Goal: Task Accomplishment & Management: Manage account settings

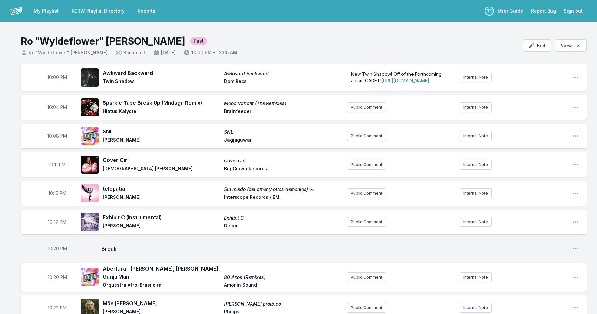
click at [53, 7] on link "My Playlist" at bounding box center [46, 11] width 33 height 12
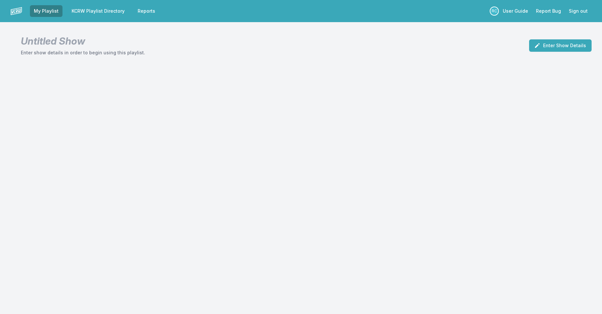
click at [15, 13] on img at bounding box center [16, 11] width 12 height 12
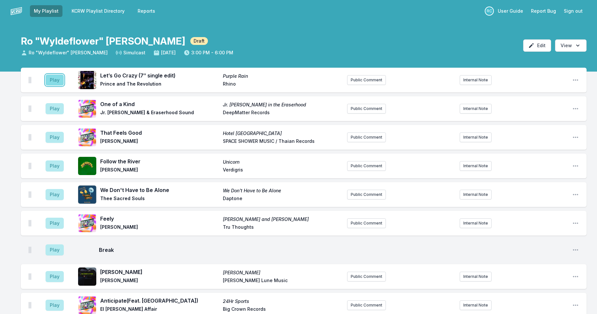
click at [60, 78] on button "Play" at bounding box center [55, 79] width 18 height 11
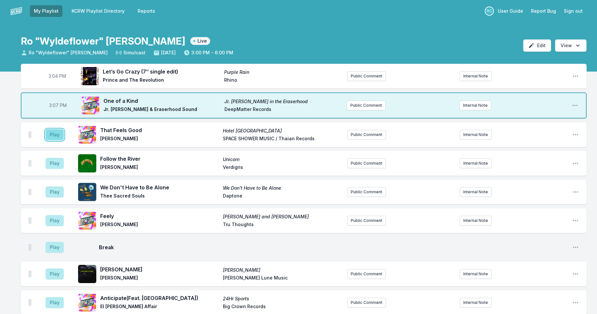
click at [56, 136] on button "Play" at bounding box center [55, 134] width 18 height 11
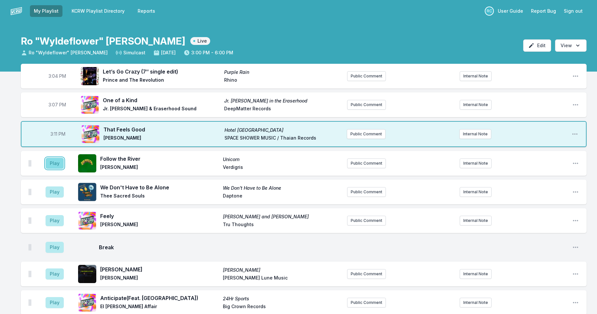
click at [57, 164] on button "Play" at bounding box center [55, 163] width 18 height 11
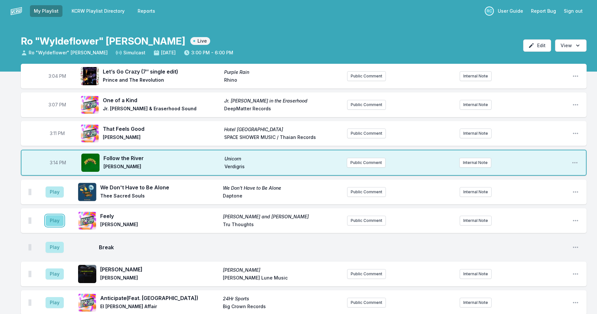
click at [55, 220] on button "Play" at bounding box center [55, 220] width 18 height 11
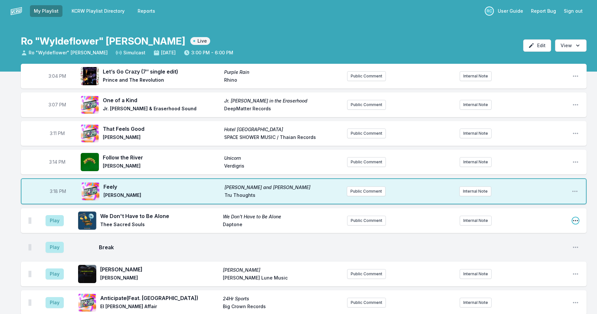
click at [575, 220] on icon "Open playlist item options" at bounding box center [575, 220] width 5 height 1
click at [545, 258] on button "Delete Entry" at bounding box center [542, 257] width 73 height 12
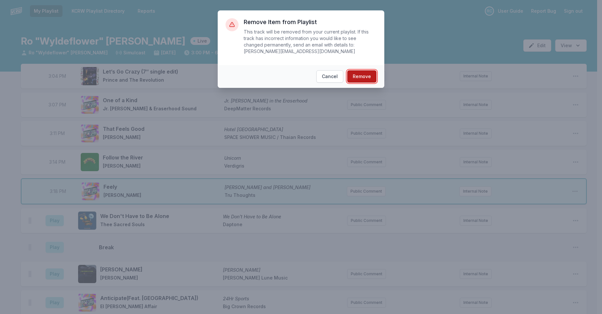
click at [362, 75] on button "Remove" at bounding box center [361, 76] width 29 height 12
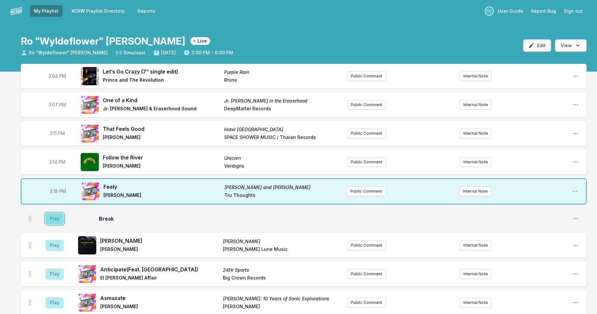
click at [53, 221] on button "Play" at bounding box center [55, 218] width 18 height 11
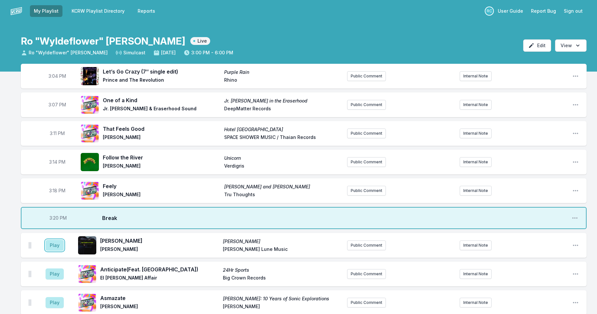
drag, startPoint x: 54, startPoint y: 245, endPoint x: 55, endPoint y: 239, distance: 6.5
click at [54, 245] on button "Play" at bounding box center [55, 245] width 18 height 11
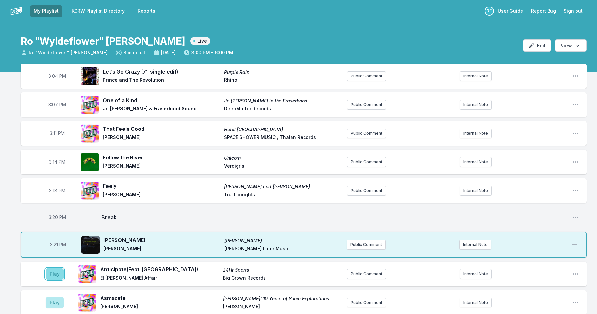
click at [54, 272] on button "Play" at bounding box center [55, 273] width 18 height 11
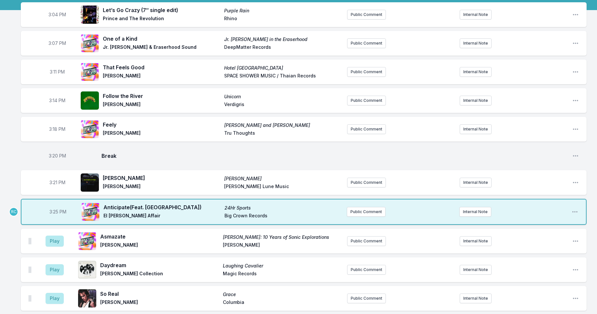
scroll to position [63, 0]
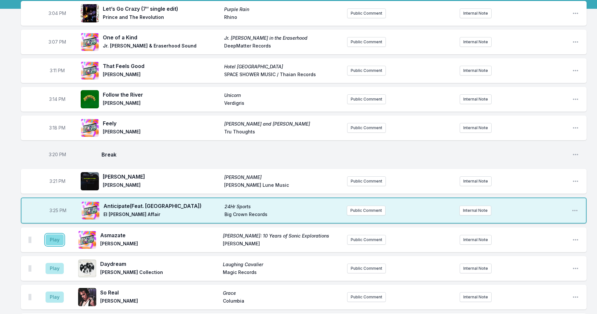
click at [47, 237] on button "Play" at bounding box center [55, 239] width 18 height 11
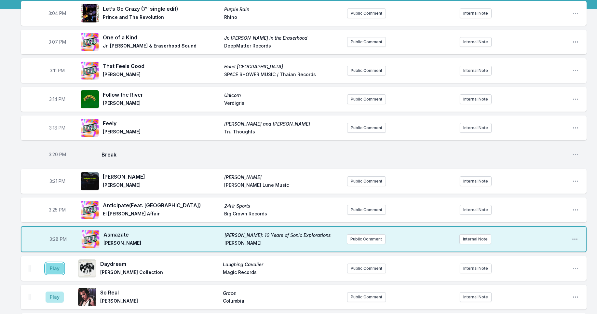
click at [56, 268] on button "Play" at bounding box center [55, 268] width 18 height 11
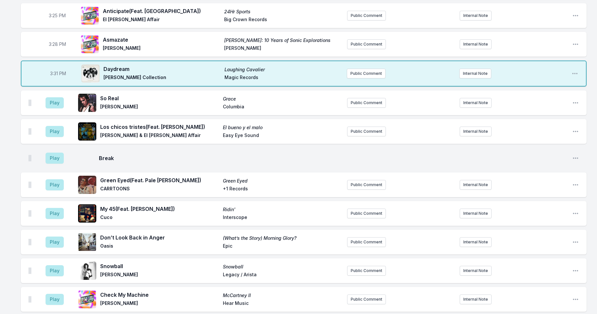
scroll to position [256, 0]
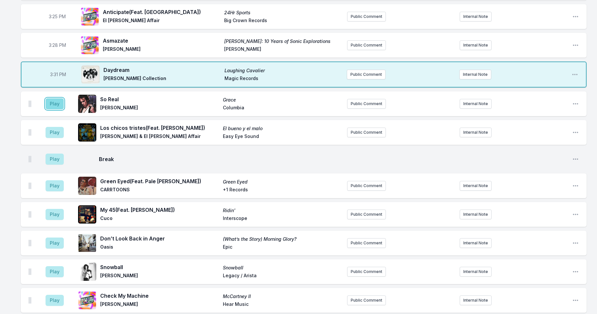
click at [54, 102] on button "Play" at bounding box center [55, 103] width 18 height 11
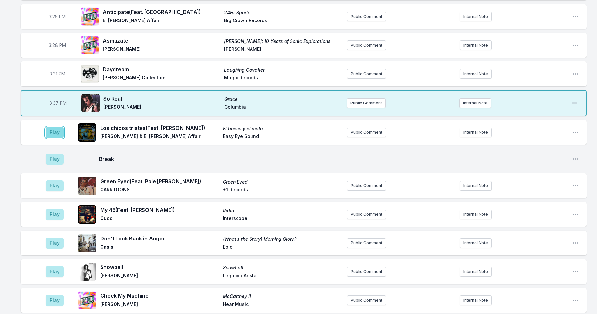
click at [57, 132] on button "Play" at bounding box center [55, 132] width 18 height 11
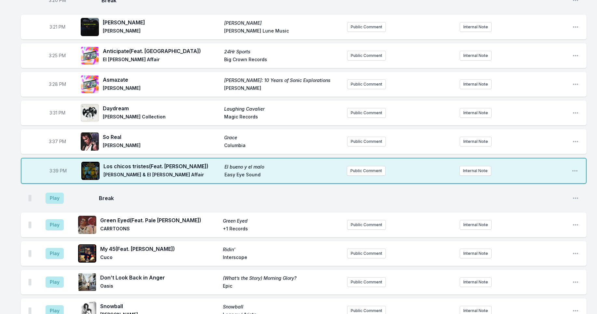
scroll to position [216, 0]
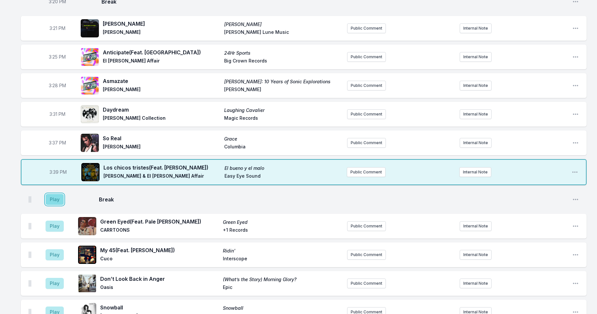
drag, startPoint x: 55, startPoint y: 198, endPoint x: 61, endPoint y: 201, distance: 7.0
click at [55, 198] on button "Play" at bounding box center [55, 199] width 18 height 11
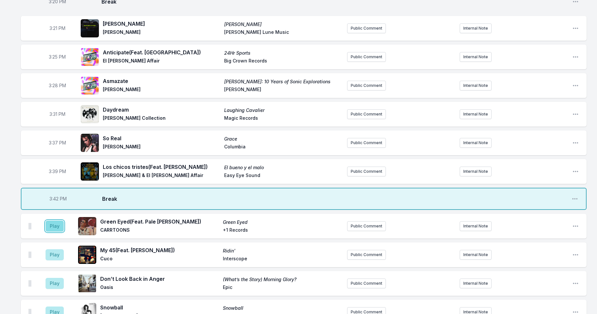
click at [55, 227] on button "Play" at bounding box center [55, 225] width 18 height 11
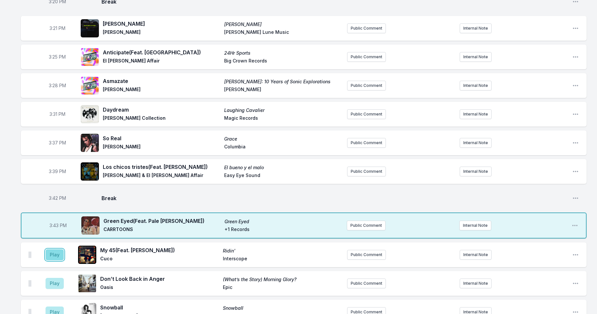
click at [55, 254] on button "Play" at bounding box center [55, 254] width 18 height 11
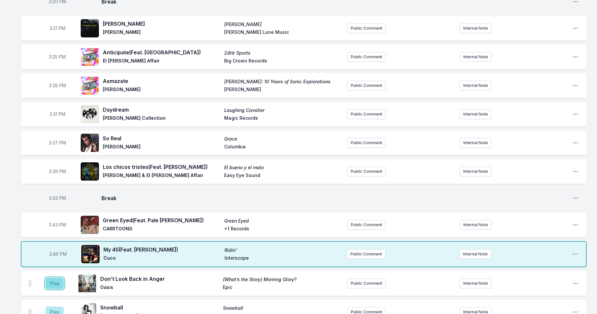
click at [56, 281] on button "Play" at bounding box center [55, 283] width 18 height 11
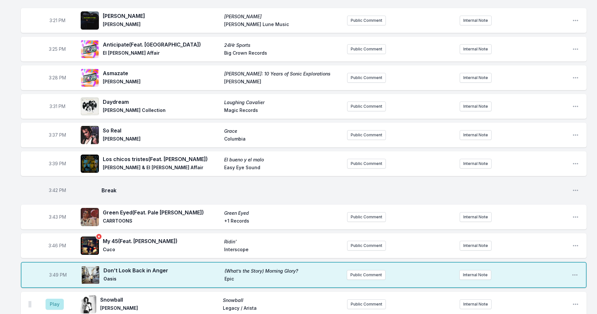
scroll to position [258, 0]
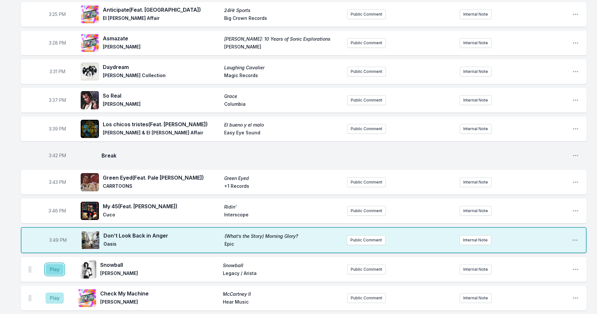
click at [49, 272] on button "Play" at bounding box center [55, 269] width 18 height 11
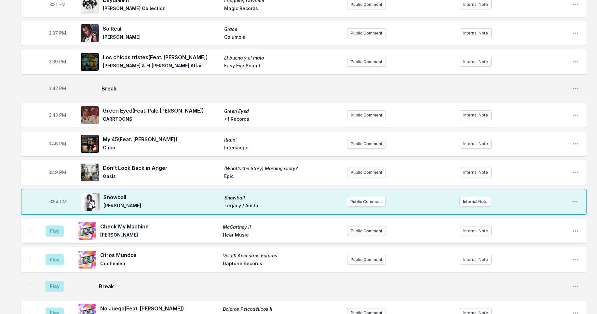
scroll to position [325, 0]
click at [57, 263] on button "Play" at bounding box center [55, 259] width 18 height 11
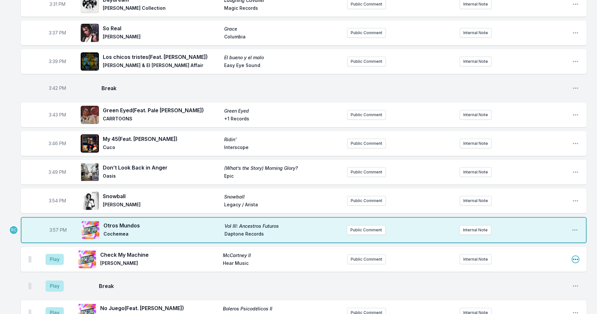
click at [577, 260] on icon "Open playlist item options" at bounding box center [575, 259] width 7 height 7
click at [550, 297] on button "Delete Entry" at bounding box center [542, 296] width 73 height 12
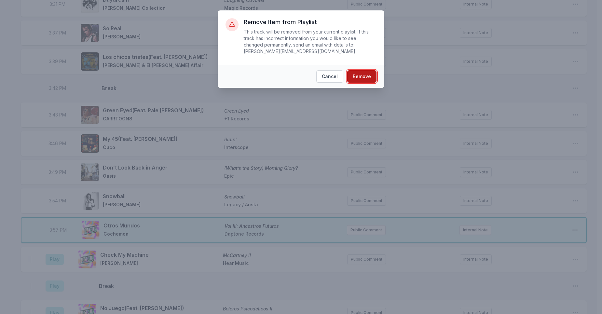
click at [364, 73] on button "Remove" at bounding box center [361, 76] width 29 height 12
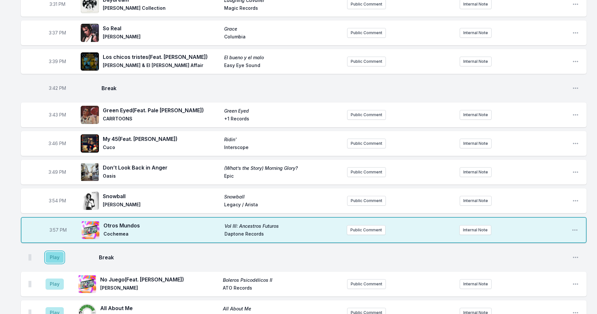
click at [55, 261] on button "Play" at bounding box center [55, 257] width 18 height 11
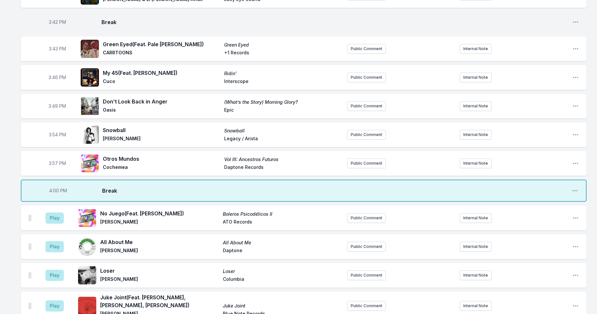
scroll to position [392, 0]
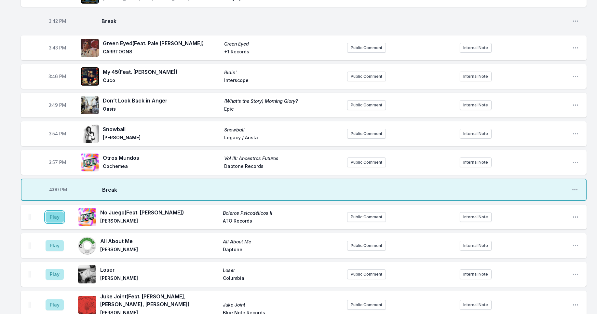
click at [56, 219] on button "Play" at bounding box center [55, 216] width 18 height 11
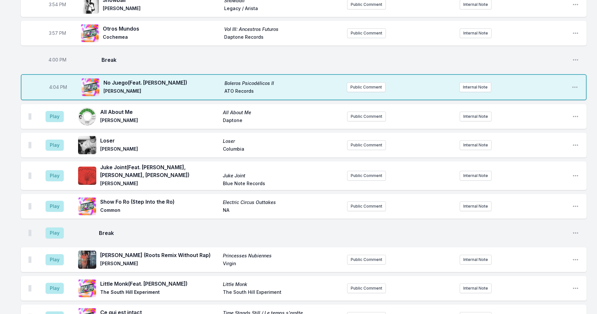
scroll to position [527, 0]
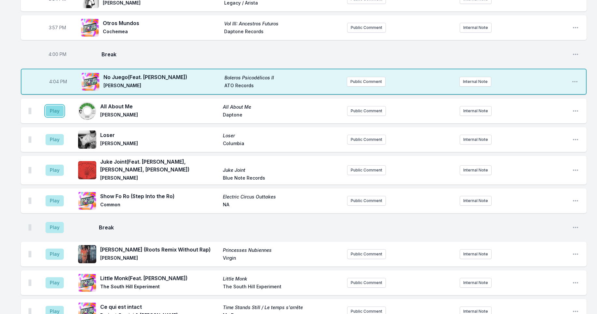
click at [56, 113] on button "Play" at bounding box center [55, 110] width 18 height 11
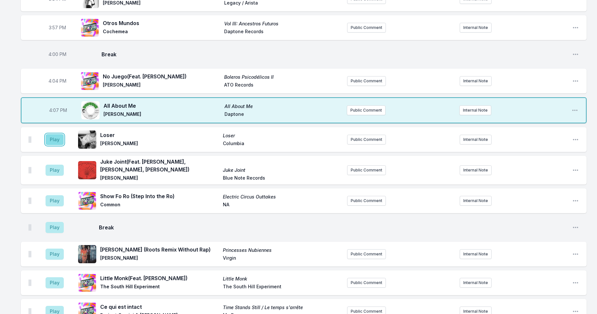
click at [55, 141] on button "Play" at bounding box center [55, 139] width 18 height 11
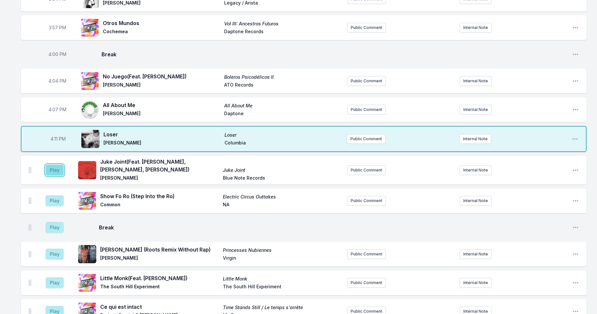
click at [55, 167] on button "Play" at bounding box center [55, 170] width 18 height 11
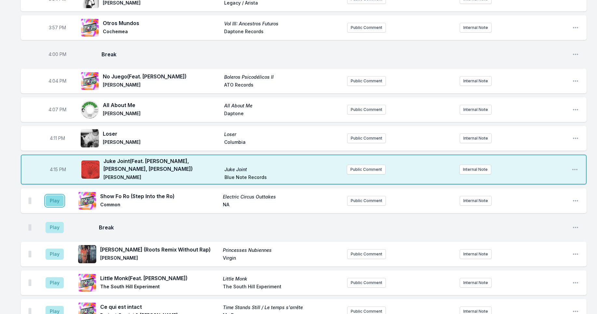
click at [53, 204] on button "Play" at bounding box center [55, 200] width 18 height 11
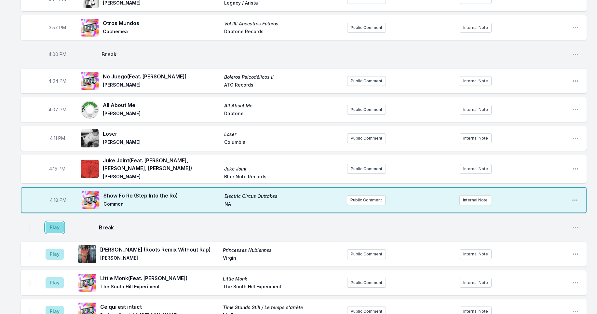
click at [57, 229] on button "Play" at bounding box center [55, 227] width 18 height 11
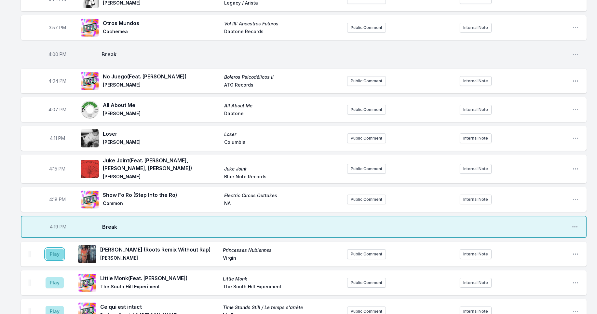
click at [55, 256] on button "Play" at bounding box center [55, 253] width 18 height 11
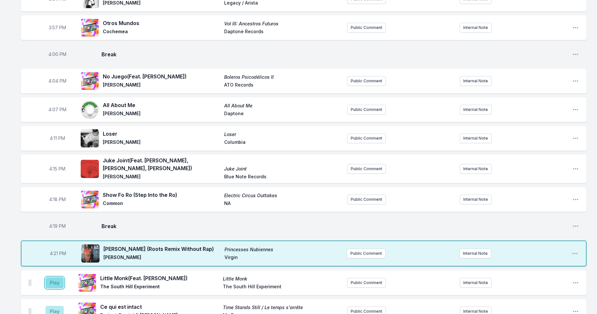
click at [57, 285] on button "Play" at bounding box center [55, 282] width 18 height 11
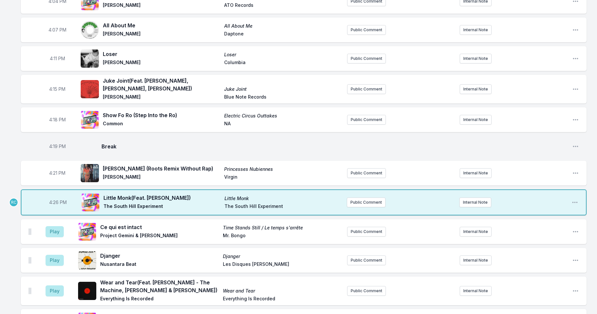
scroll to position [610, 0]
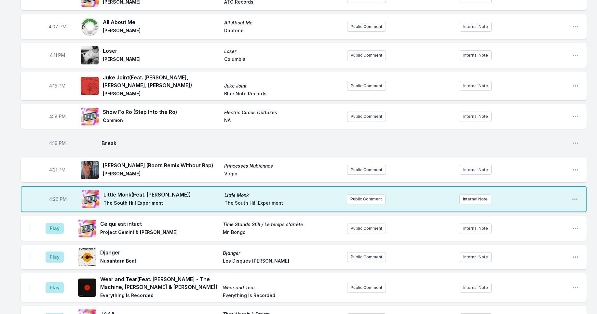
click at [53, 230] on button "Play" at bounding box center [55, 228] width 18 height 11
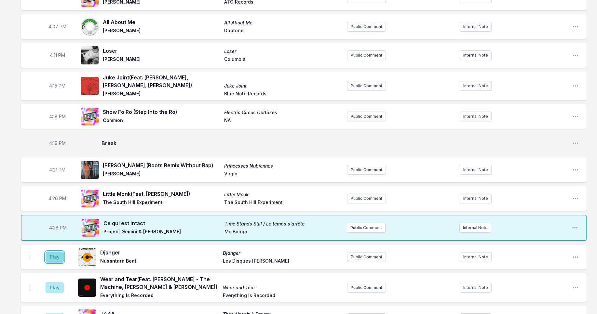
click at [57, 259] on button "Play" at bounding box center [55, 256] width 18 height 11
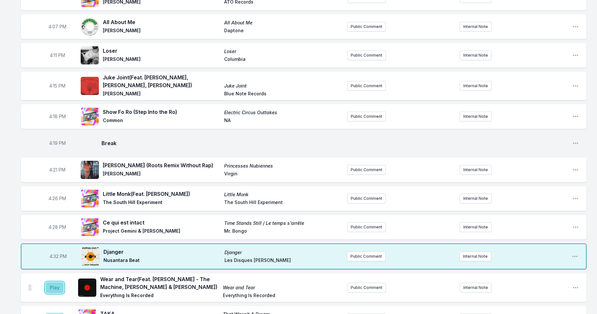
click at [47, 291] on button "Play" at bounding box center [55, 287] width 18 height 11
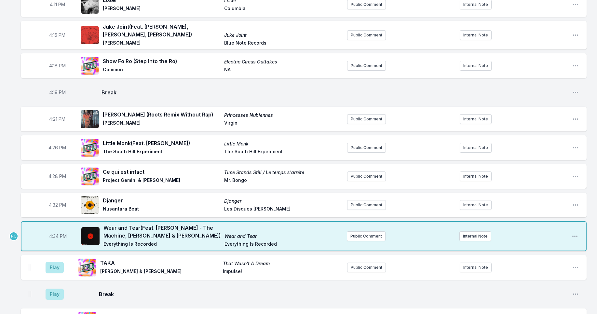
scroll to position [665, 0]
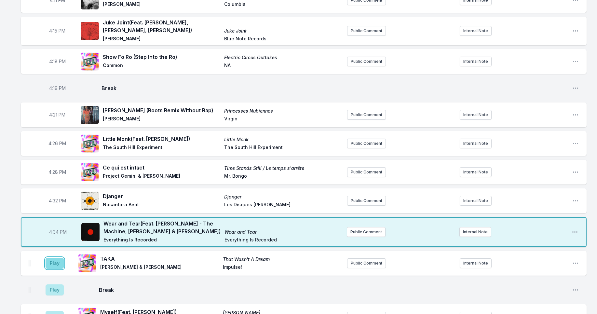
click at [61, 267] on button "Play" at bounding box center [55, 263] width 18 height 11
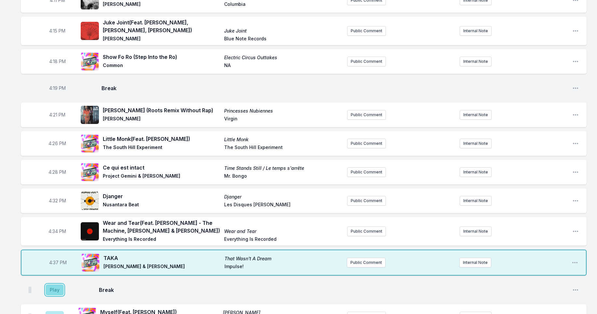
click at [57, 288] on button "Play" at bounding box center [55, 289] width 18 height 11
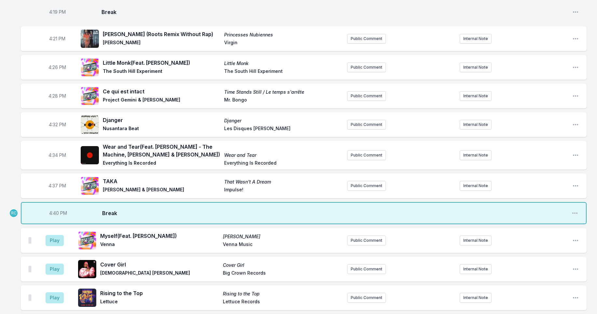
scroll to position [742, 0]
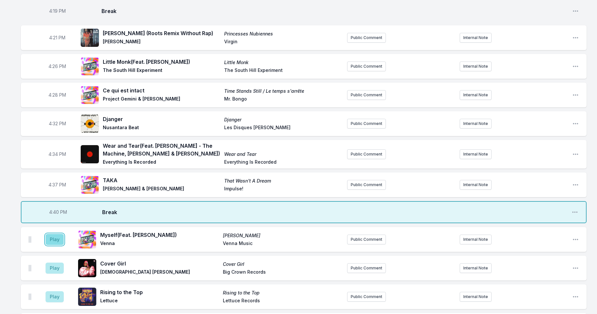
click at [55, 239] on button "Play" at bounding box center [55, 239] width 18 height 11
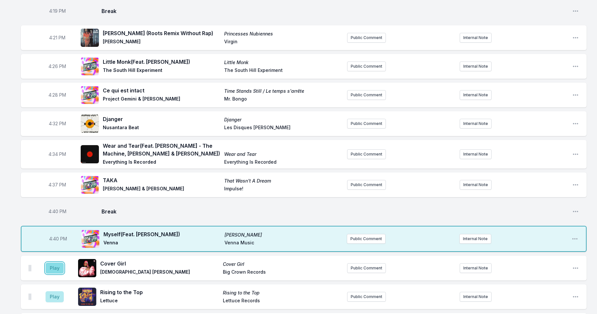
click at [47, 268] on button "Play" at bounding box center [55, 267] width 18 height 11
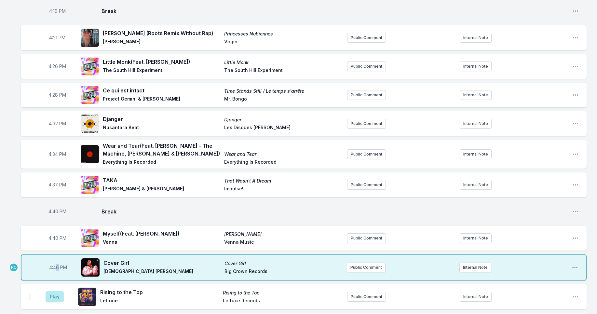
click at [57, 268] on span "4:46 PM" at bounding box center [58, 267] width 18 height 7
click at [55, 268] on input "16:46" at bounding box center [58, 267] width 36 height 12
type input "16:45"
click at [10, 199] on div "3:04 PM Let’s Go Crazy (7″ single edit) Purple Rain Prince and The Revolution R…" at bounding box center [298, 282] width 597 height 1920
click at [50, 296] on button "Play" at bounding box center [55, 296] width 18 height 11
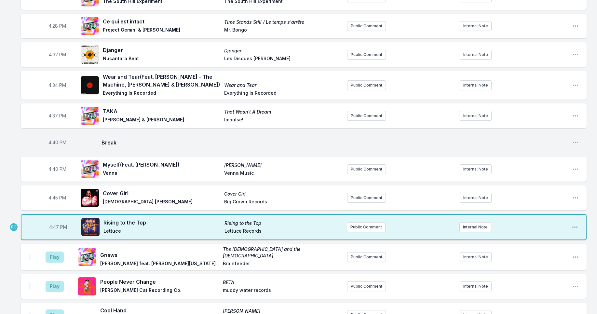
scroll to position [863, 0]
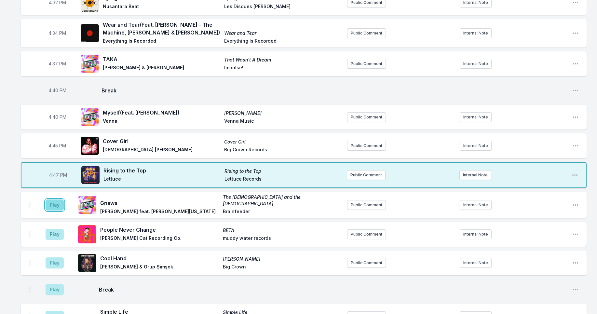
click at [51, 203] on button "Play" at bounding box center [55, 204] width 18 height 11
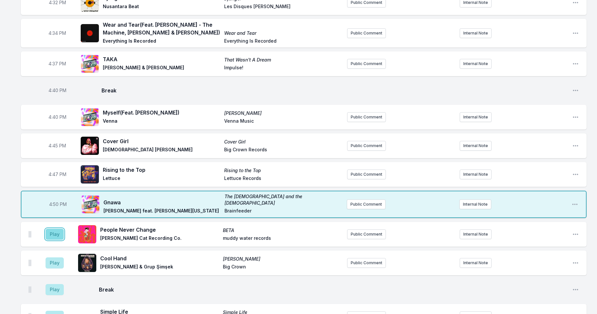
click at [55, 231] on button "Play" at bounding box center [55, 234] width 18 height 11
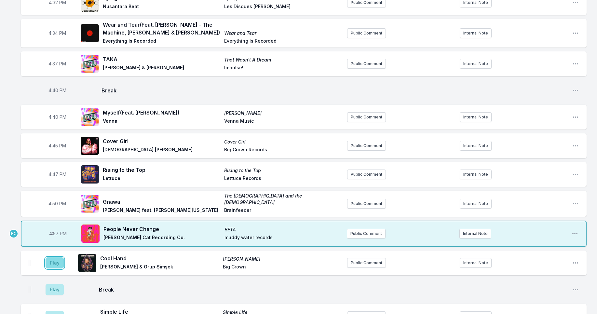
drag, startPoint x: 52, startPoint y: 262, endPoint x: 56, endPoint y: 262, distance: 4.0
click at [52, 262] on button "Play" at bounding box center [55, 262] width 18 height 11
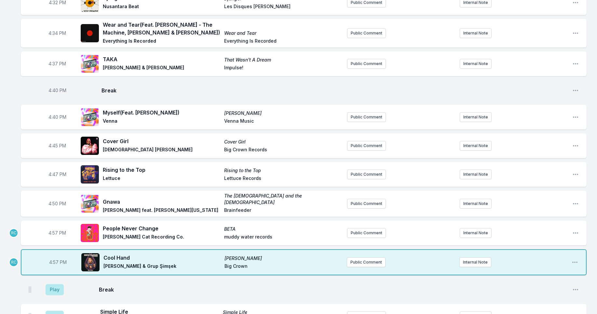
click at [56, 231] on span "4:57 PM" at bounding box center [57, 233] width 18 height 7
drag, startPoint x: 54, startPoint y: 231, endPoint x: 54, endPoint y: 244, distance: 12.7
click at [54, 231] on input "16:57" at bounding box center [57, 233] width 36 height 12
type input "16:55"
click at [7, 211] on div "3:04 PM Let’s Go Crazy (7″ single edit) Purple Rain Prince and The Revolution R…" at bounding box center [298, 161] width 597 height 1920
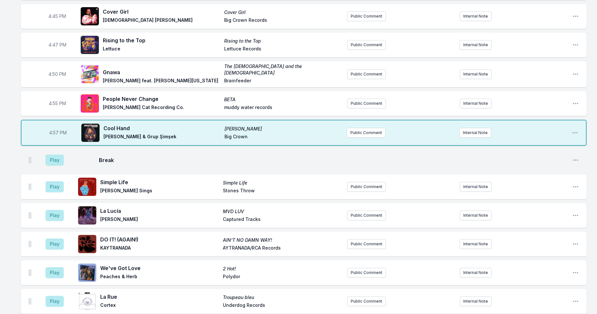
scroll to position [993, 0]
click at [54, 156] on button "Play" at bounding box center [55, 159] width 18 height 11
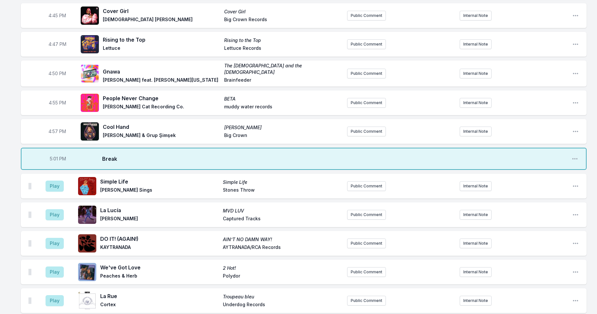
click at [45, 184] on aside "Play" at bounding box center [54, 186] width 36 height 21
click at [55, 184] on button "Play" at bounding box center [55, 185] width 18 height 11
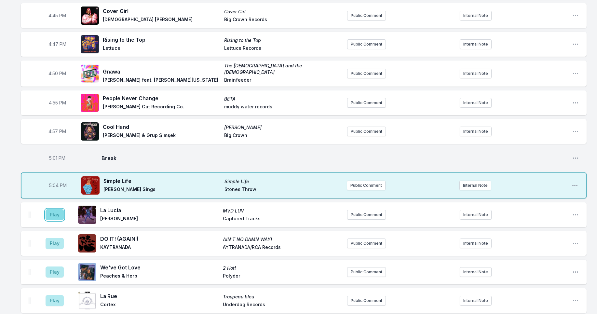
click at [51, 217] on button "Play" at bounding box center [55, 214] width 18 height 11
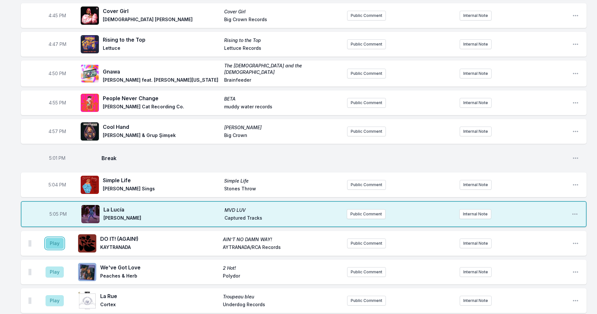
drag, startPoint x: 53, startPoint y: 241, endPoint x: 88, endPoint y: 263, distance: 40.8
click at [53, 241] on button "Play" at bounding box center [55, 243] width 18 height 11
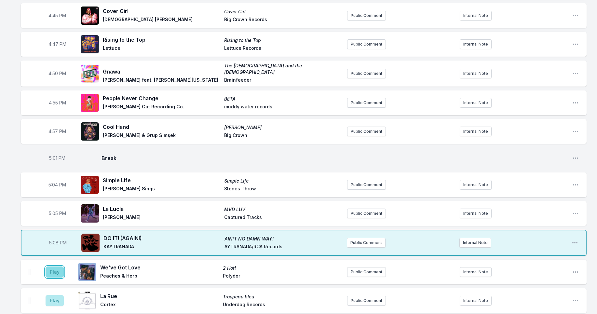
click at [53, 269] on button "Play" at bounding box center [55, 271] width 18 height 11
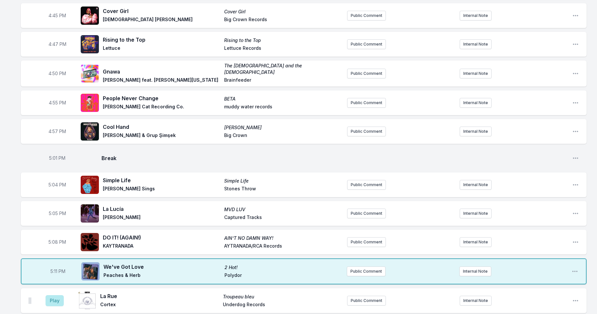
scroll to position [994, 0]
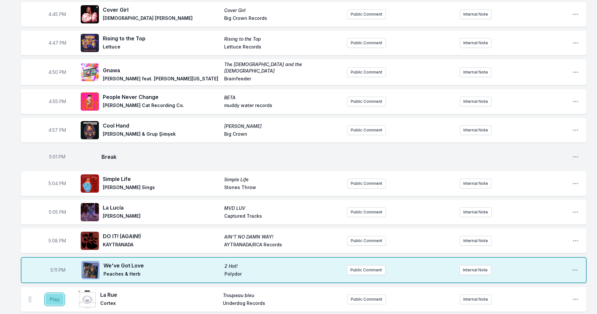
click at [58, 296] on button "Play" at bounding box center [55, 299] width 18 height 11
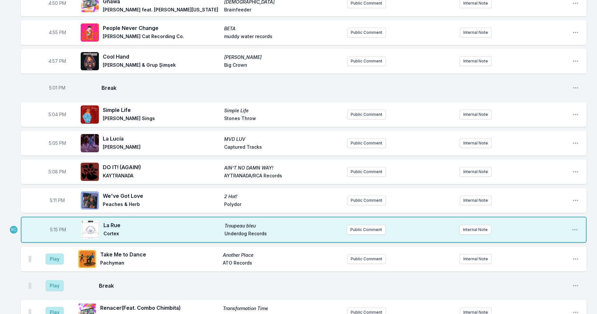
scroll to position [1066, 0]
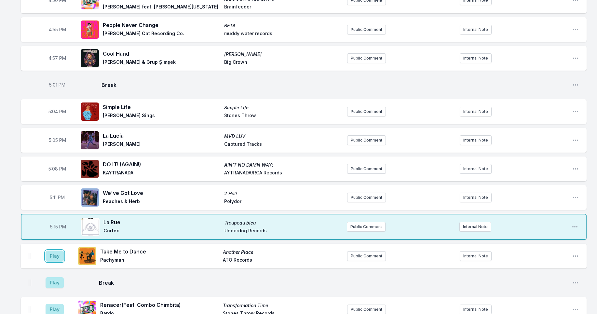
drag, startPoint x: 52, startPoint y: 253, endPoint x: 51, endPoint y: 244, distance: 8.8
click at [52, 253] on button "Play" at bounding box center [55, 255] width 18 height 11
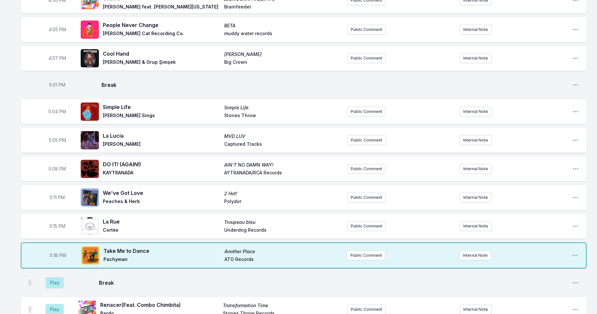
scroll to position [1068, 0]
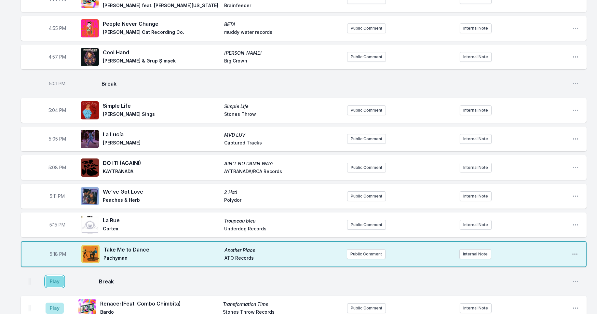
click at [53, 283] on button "Play" at bounding box center [55, 281] width 18 height 11
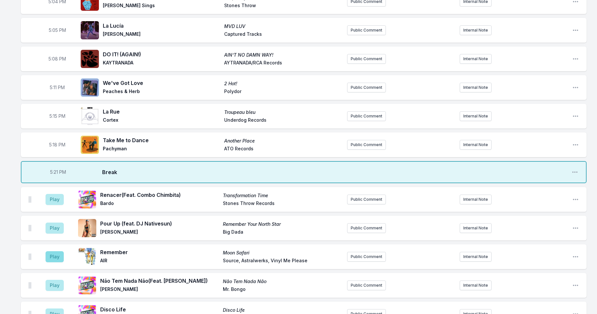
scroll to position [1176, 0]
drag, startPoint x: 56, startPoint y: 197, endPoint x: 66, endPoint y: 219, distance: 24.6
click at [56, 196] on button "Play" at bounding box center [55, 198] width 18 height 11
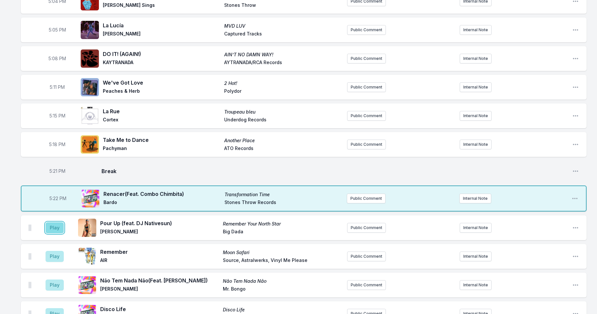
click at [53, 228] on button "Play" at bounding box center [55, 227] width 18 height 11
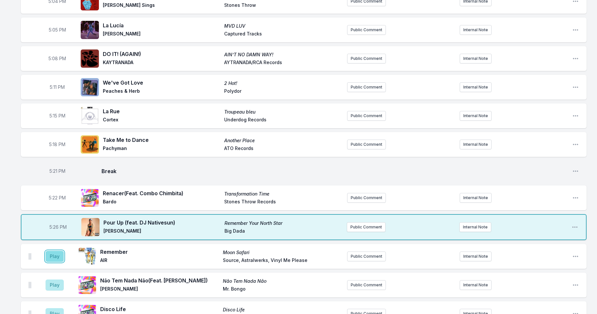
click at [52, 255] on button "Play" at bounding box center [55, 256] width 18 height 11
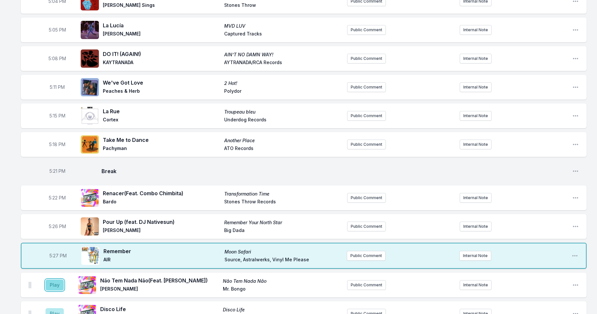
click at [53, 284] on button "Play" at bounding box center [55, 284] width 18 height 11
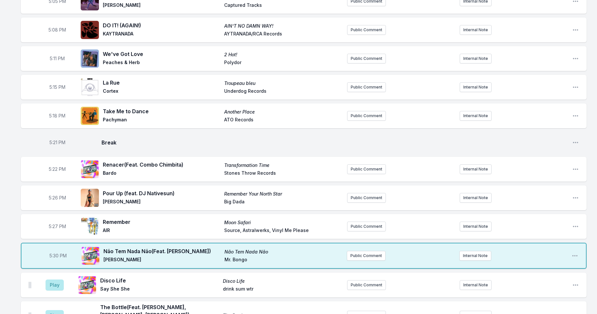
scroll to position [1234, 0]
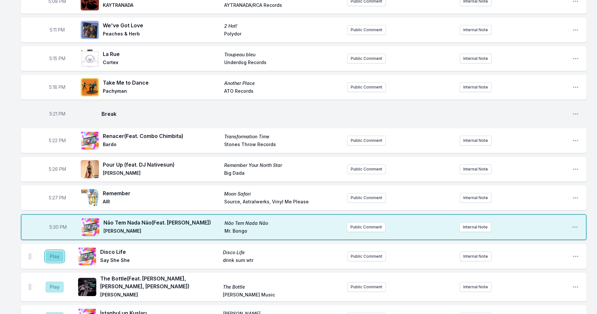
click at [51, 255] on button "Play" at bounding box center [55, 256] width 18 height 11
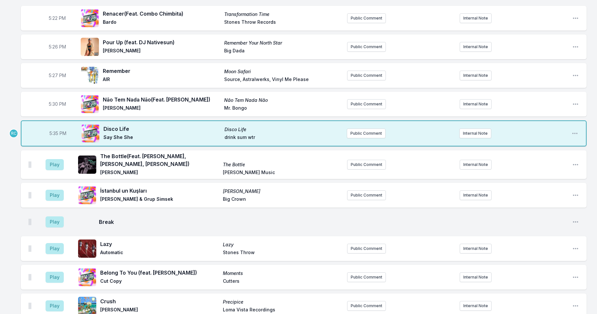
scroll to position [1357, 0]
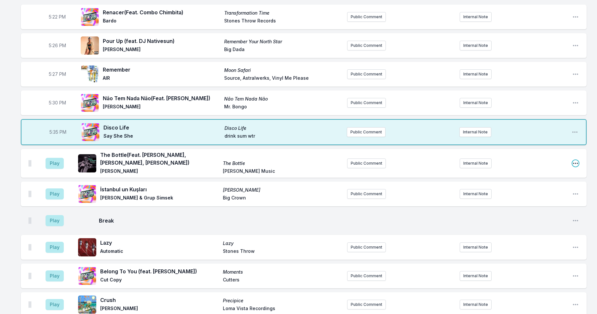
click at [573, 161] on icon "Open playlist item options" at bounding box center [575, 163] width 7 height 7
click at [538, 198] on button "Delete Entry" at bounding box center [542, 200] width 73 height 12
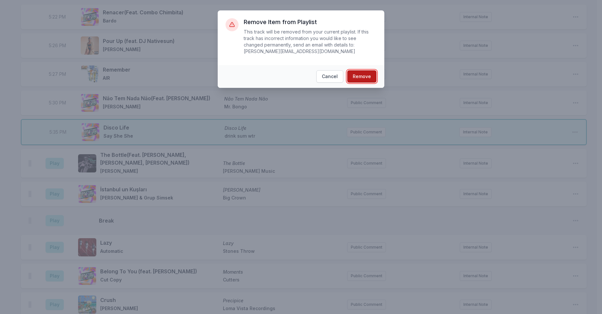
click at [363, 80] on button "Remove" at bounding box center [361, 76] width 29 height 12
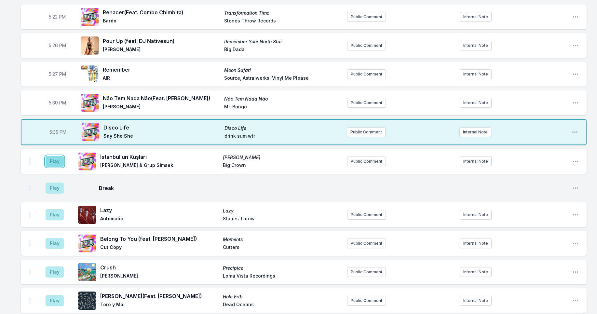
click at [51, 159] on button "Play" at bounding box center [55, 161] width 18 height 11
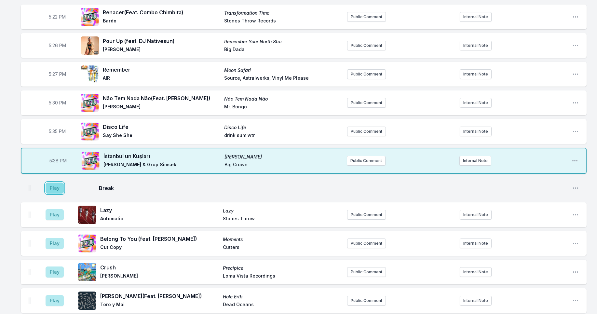
click at [53, 183] on button "Play" at bounding box center [55, 187] width 18 height 11
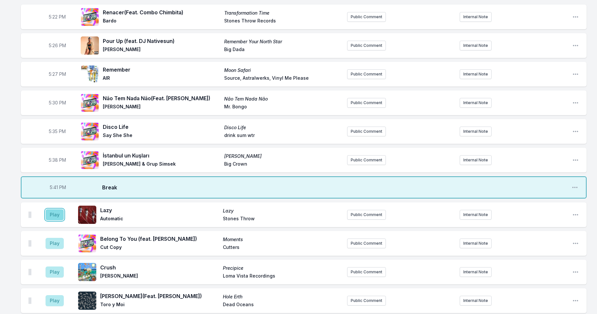
click at [53, 218] on button "Play" at bounding box center [55, 214] width 18 height 11
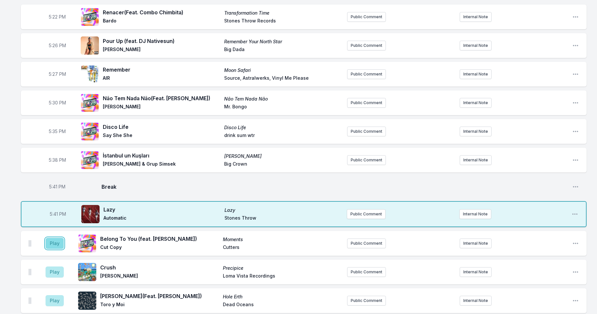
click at [54, 241] on button "Play" at bounding box center [55, 243] width 18 height 11
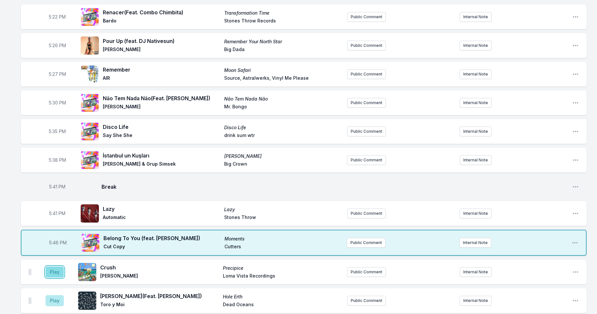
click at [51, 271] on button "Play" at bounding box center [55, 271] width 18 height 11
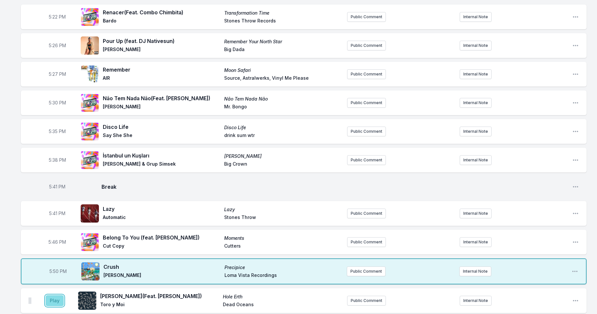
click at [58, 300] on button "Play" at bounding box center [55, 300] width 18 height 11
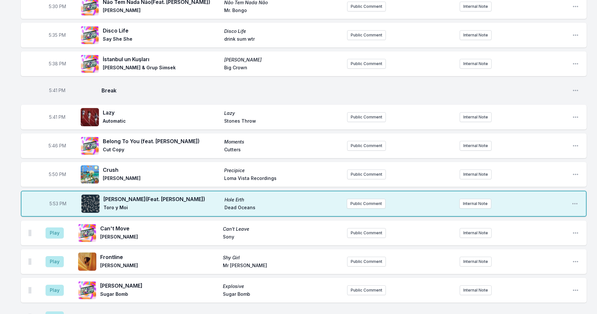
scroll to position [1461, 0]
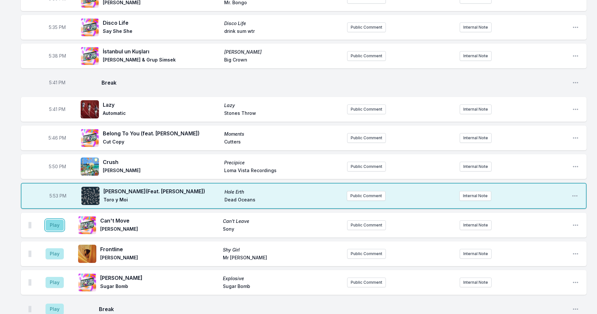
click at [51, 225] on button "Play" at bounding box center [55, 224] width 18 height 11
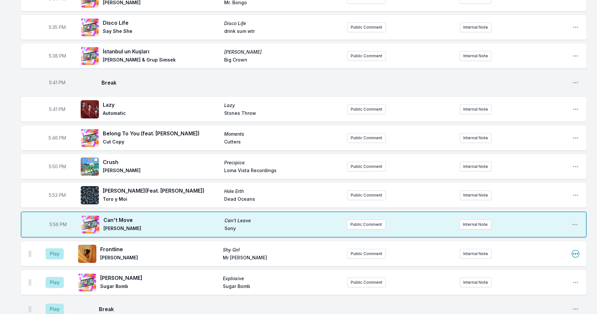
click at [578, 252] on icon "Open playlist item options" at bounding box center [575, 253] width 7 height 7
click at [531, 289] on button "Delete Entry" at bounding box center [542, 290] width 73 height 12
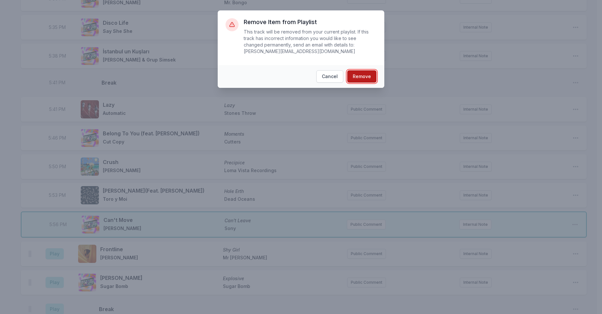
click at [368, 77] on button "Remove" at bounding box center [361, 76] width 29 height 12
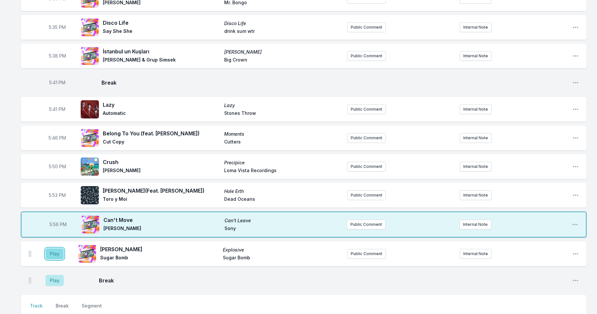
click at [58, 251] on button "Play" at bounding box center [55, 253] width 18 height 11
